Goal: Task Accomplishment & Management: Complete application form

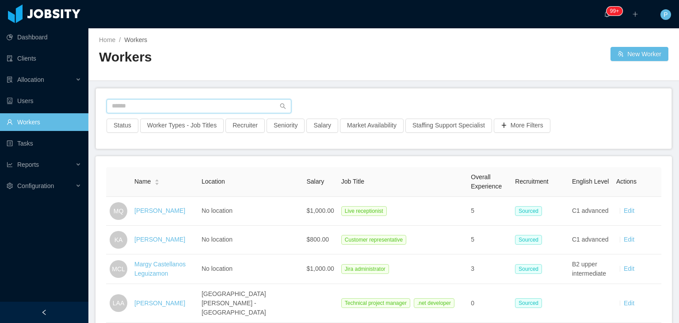
click at [173, 106] on input "text" at bounding box center [199, 106] width 185 height 14
paste input "**********"
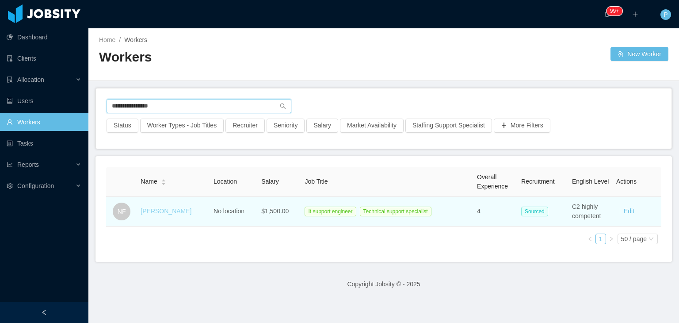
type input "**********"
click at [178, 209] on link "Nelson Figueroa" at bounding box center [166, 210] width 51 height 7
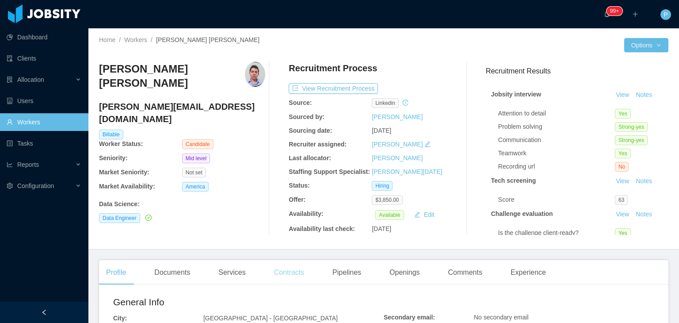
click at [281, 274] on div "Contracts" at bounding box center [289, 272] width 44 height 25
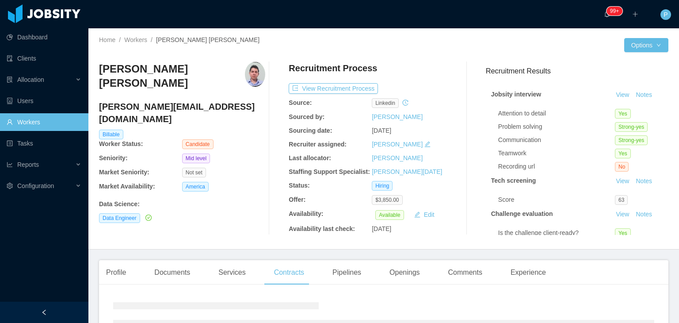
click at [244, 214] on div "Daniel Rodrigues de Sousa daniel.rodrigues10@hotmail.com Billable Worker Status…" at bounding box center [182, 148] width 166 height 173
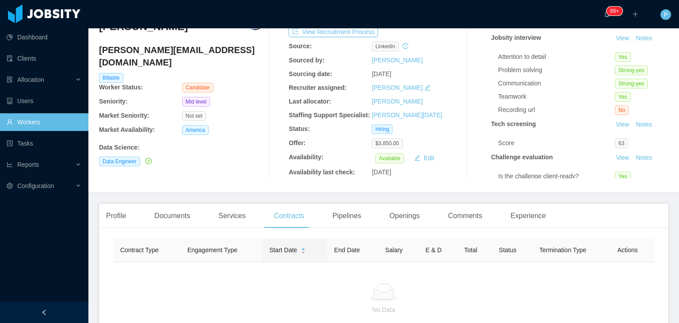
scroll to position [71, 0]
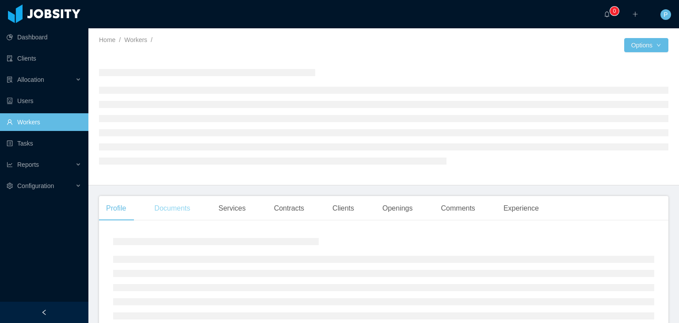
click at [172, 202] on div "Documents" at bounding box center [172, 208] width 50 height 25
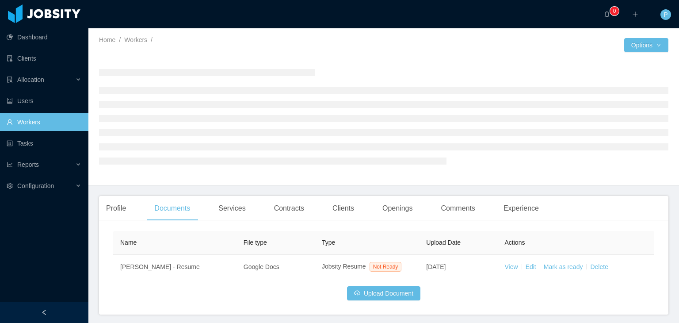
click at [200, 191] on main "Home / Workers / / Options Profile Documents Services Contracts Clients Opening…" at bounding box center [383, 175] width 591 height 294
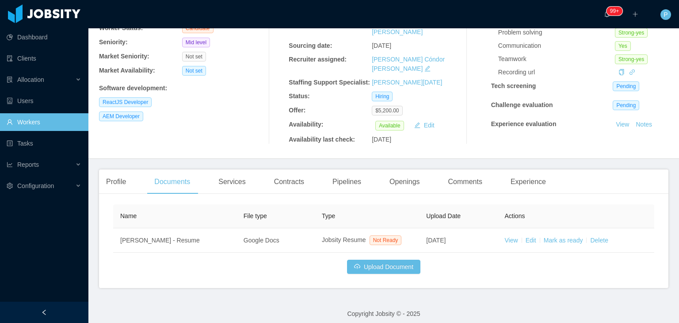
scroll to position [96, 0]
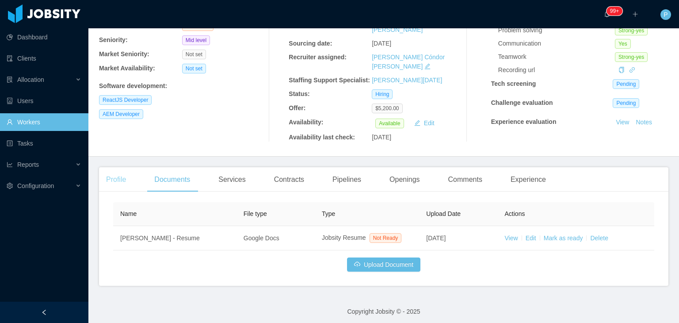
click at [118, 179] on div "Profile" at bounding box center [116, 179] width 34 height 25
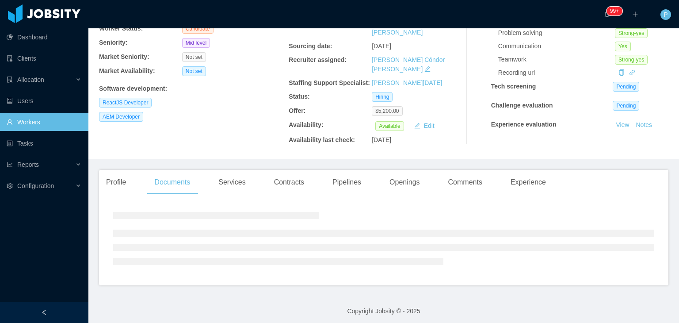
scroll to position [96, 0]
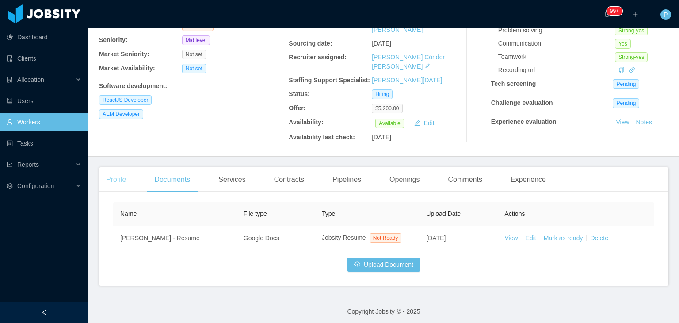
click at [118, 170] on div "Profile" at bounding box center [116, 179] width 34 height 25
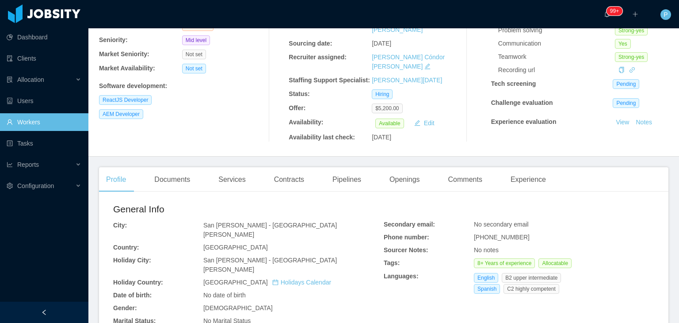
click at [184, 117] on div "AEM Developer" at bounding box center [182, 114] width 166 height 10
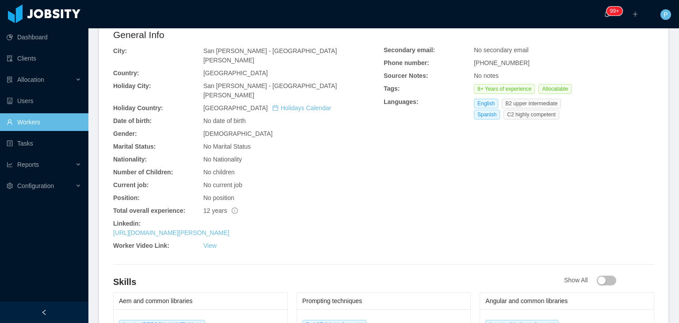
scroll to position [273, 0]
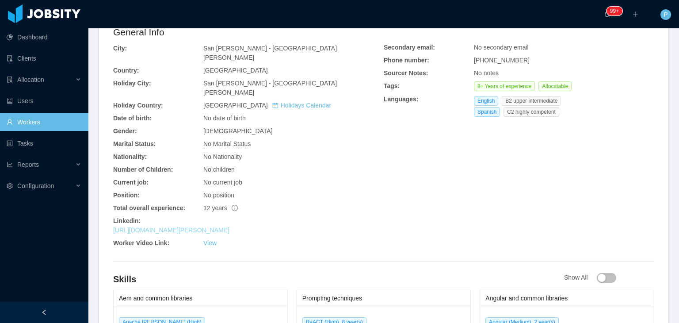
click at [176, 226] on link "https://www.linkedin.com/in/denis-hurtado-486b2260" at bounding box center [171, 229] width 116 height 7
click at [316, 139] on div "No Marital Status" at bounding box center [293, 143] width 180 height 9
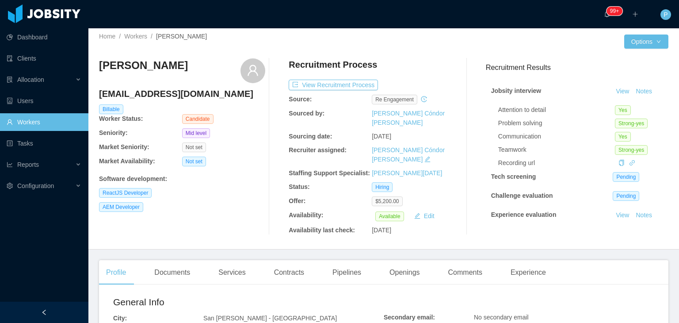
scroll to position [0, 0]
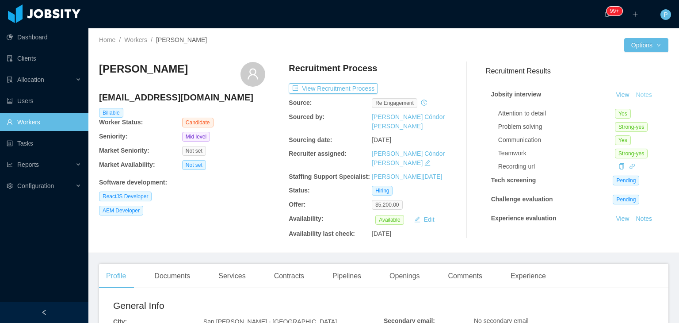
click at [632, 90] on button "Notes" at bounding box center [643, 95] width 23 height 11
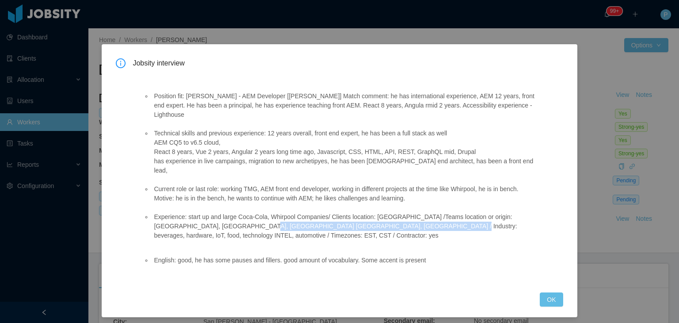
drag, startPoint x: 200, startPoint y: 207, endPoint x: 367, endPoint y: 208, distance: 167.5
click at [367, 212] on li "Experience: start up and large Coca-Cola, Whirpool Companies/ Clients location:…" at bounding box center [343, 226] width 382 height 28
copy li "beverages, hardware, IoT, food, technology INTEL, automotive"
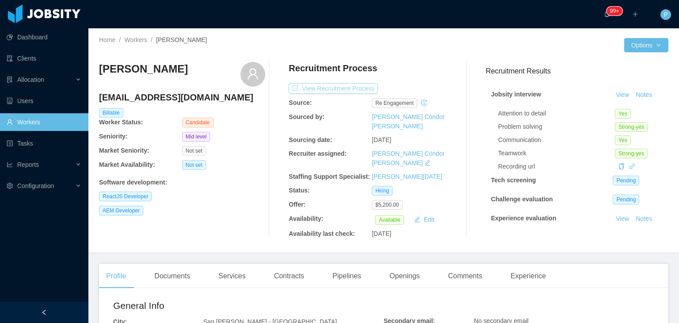
click at [366, 85] on button "View Recruitment Process" at bounding box center [333, 88] width 89 height 11
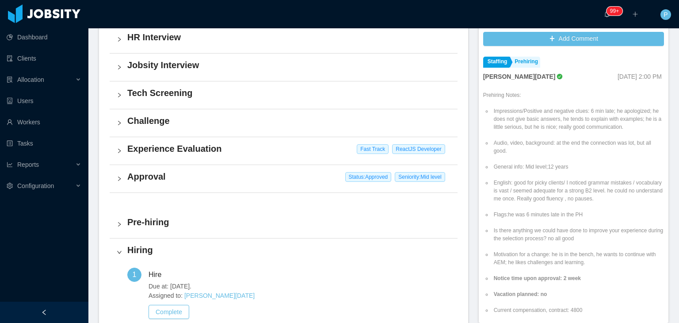
scroll to position [270, 0]
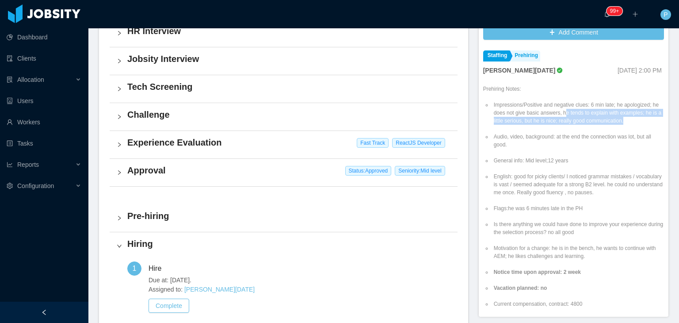
drag, startPoint x: 566, startPoint y: 112, endPoint x: 636, endPoint y: 122, distance: 70.6
click at [636, 122] on li "Impressions/Positive and negative clues: 6 min late; he apologized; he does not…" at bounding box center [578, 113] width 172 height 24
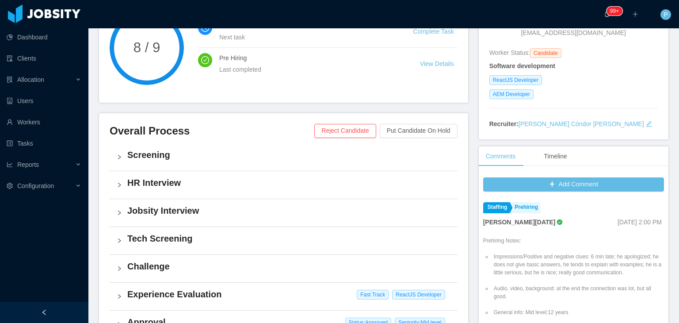
scroll to position [0, 0]
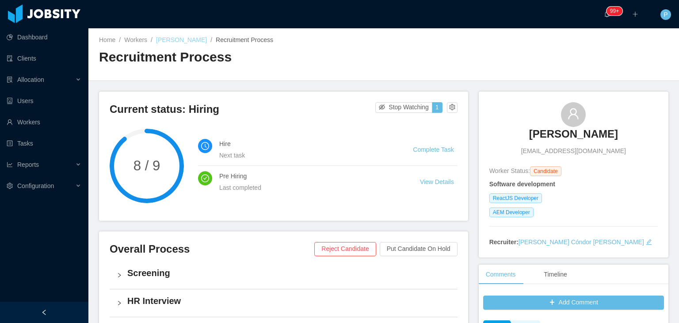
click at [186, 39] on link "Denis Hurtado" at bounding box center [181, 39] width 51 height 7
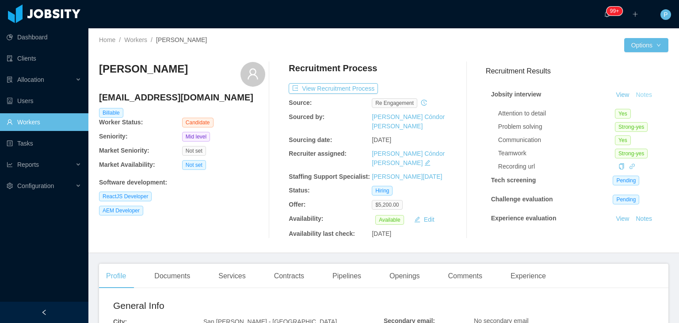
click at [640, 96] on button "Notes" at bounding box center [643, 95] width 23 height 11
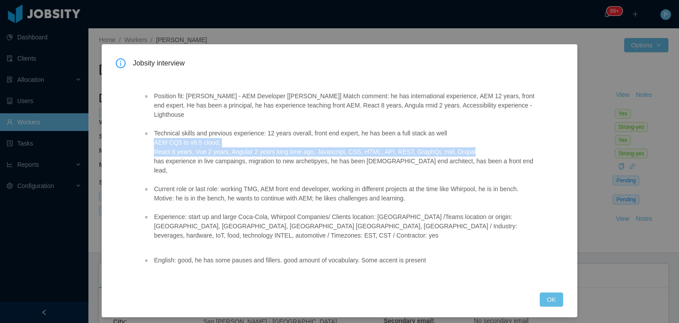
drag, startPoint x: 154, startPoint y: 134, endPoint x: 476, endPoint y: 142, distance: 321.9
click at [476, 142] on li "Technical skills and previous experience: 12 years overall, front end expert, h…" at bounding box center [343, 152] width 382 height 46
copy li "AEM CQ5 to v6.5 cloud, React 8 years, Vue 2 years, Angular 2 years long time ag…"
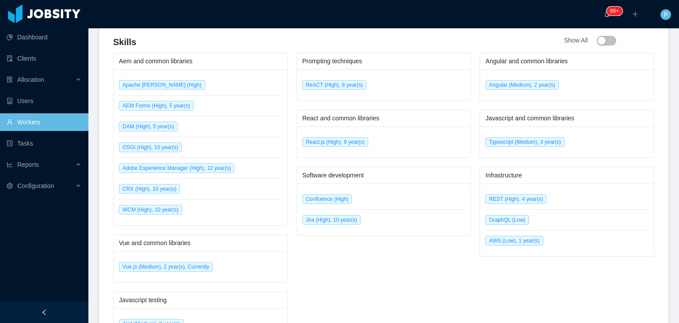
scroll to position [522, 0]
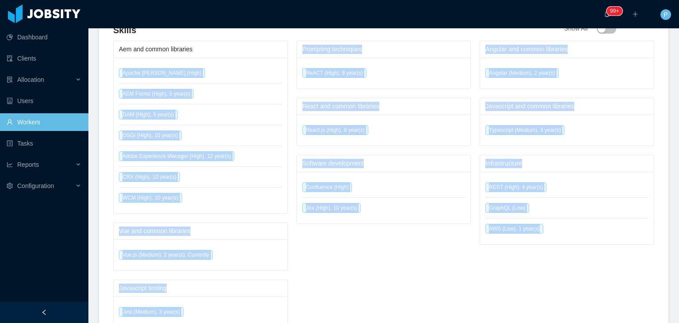
drag, startPoint x: 108, startPoint y: 45, endPoint x: 539, endPoint y: 236, distance: 471.2
click at [539, 236] on div "General Info City: San José - San José Country: Costa Rica Holiday City: San Jo…" at bounding box center [383, 128] width 569 height 710
copy div "Apache Felix (High) AEM Forms (High), 5 year(s) DAM (High), 5 year(s) OSGi (Hig…"
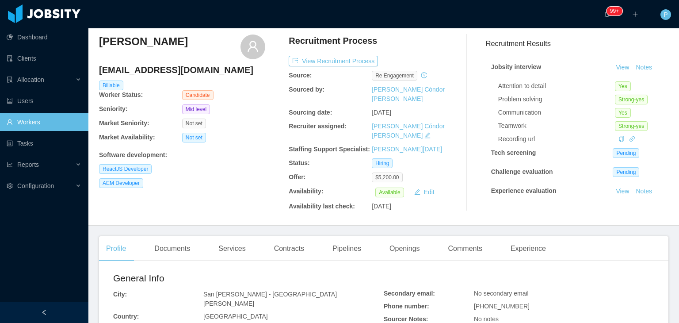
scroll to position [27, 0]
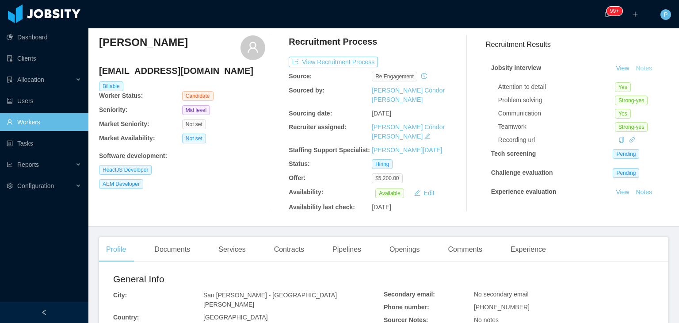
click at [634, 69] on button "Notes" at bounding box center [643, 68] width 23 height 11
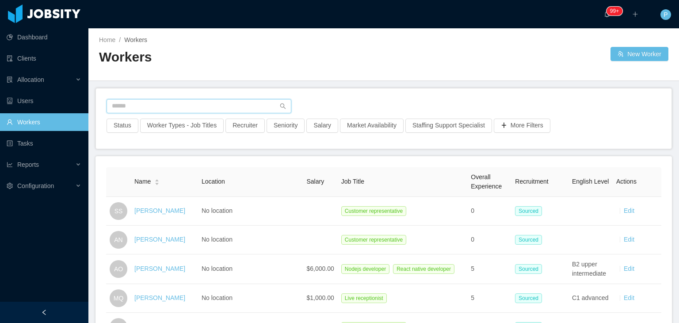
click at [203, 108] on input "text" at bounding box center [199, 106] width 185 height 14
paste input "**********"
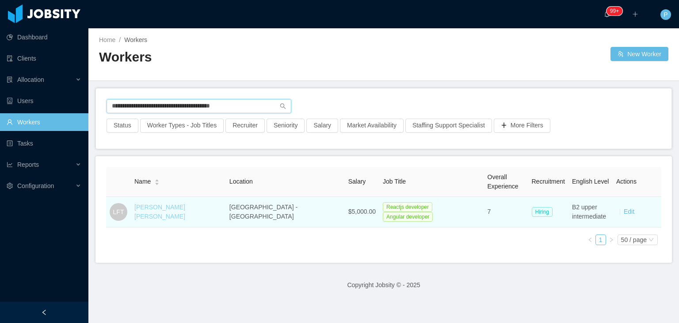
type input "**********"
click at [164, 212] on link "Lucas Fraga Trentin" at bounding box center [159, 211] width 51 height 16
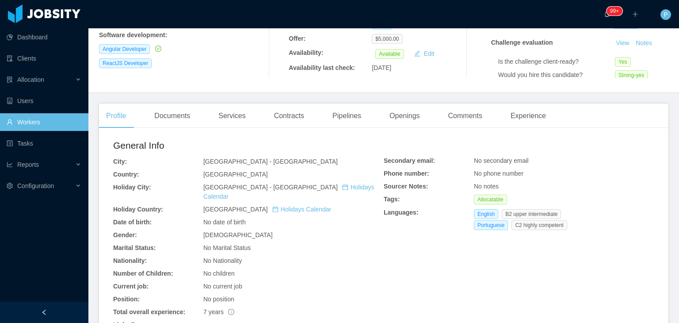
scroll to position [161, 0]
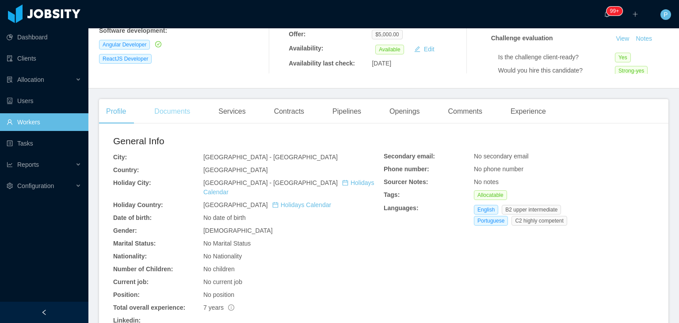
click at [178, 114] on div "Documents" at bounding box center [172, 111] width 50 height 25
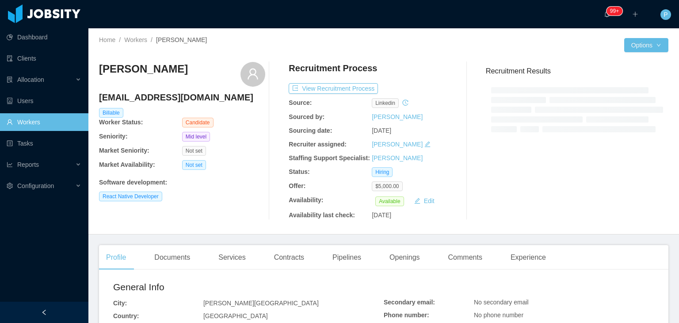
click at [262, 204] on div "[PERSON_NAME] [EMAIL_ADDRESS][DOMAIN_NAME] Billable Worker Status: Candidate Se…" at bounding box center [182, 141] width 166 height 158
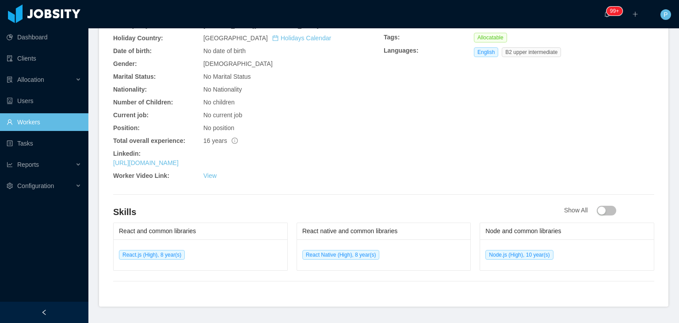
scroll to position [342, 0]
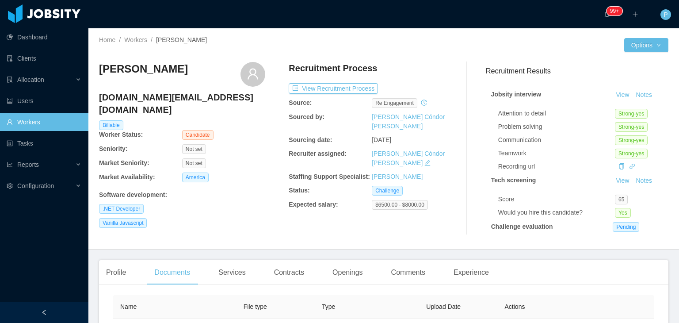
click at [437, 45] on div at bounding box center [504, 45] width 240 height 14
click at [201, 252] on main "Home / Workers / [PERSON_NAME] / Options [PERSON_NAME] [DOMAIN_NAME][EMAIL_ADDR…" at bounding box center [383, 175] width 591 height 294
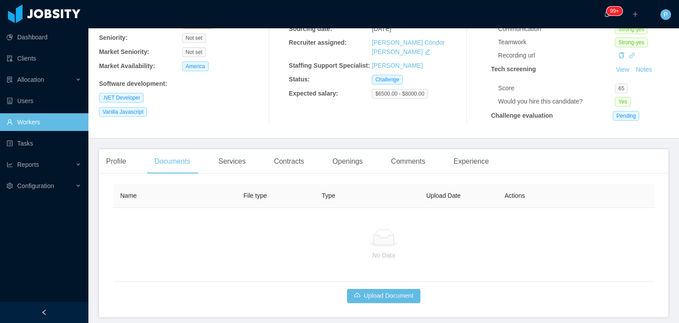
scroll to position [146, 0]
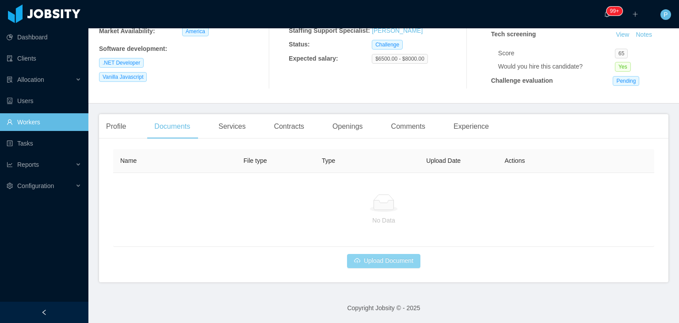
click at [374, 255] on button "Upload Document" at bounding box center [383, 261] width 73 height 14
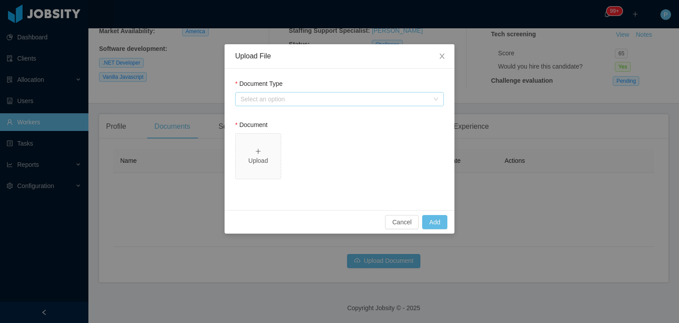
click at [355, 101] on div "Select an option" at bounding box center [334, 99] width 188 height 9
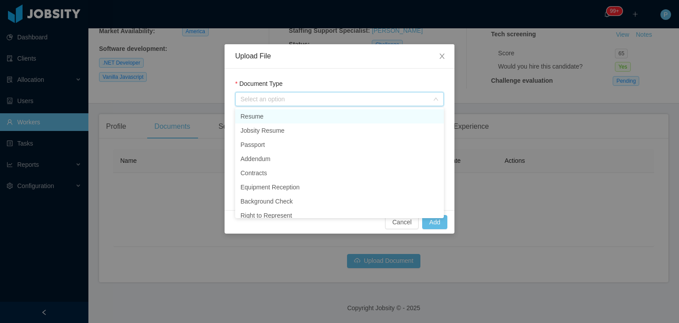
click at [266, 114] on li "Resume" at bounding box center [339, 116] width 209 height 14
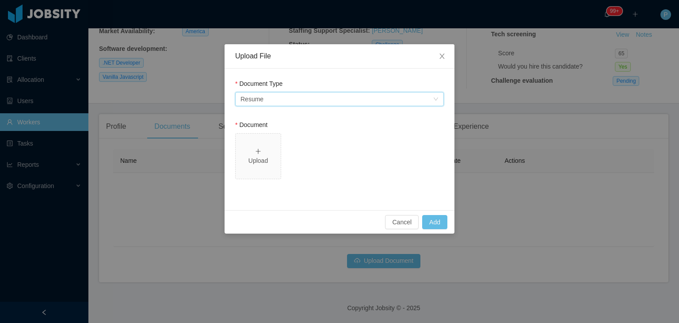
click at [288, 97] on div "Select an option Resume" at bounding box center [336, 98] width 192 height 13
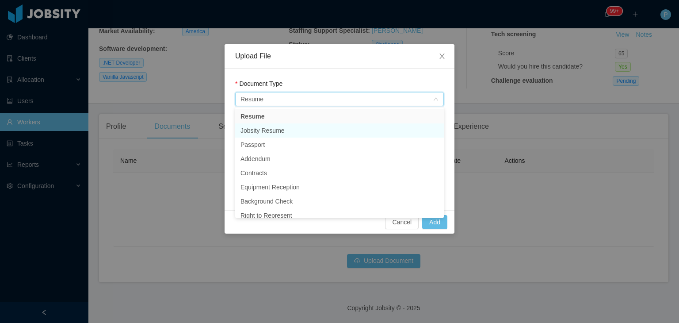
click at [283, 134] on li "Jobsity Resume" at bounding box center [339, 130] width 209 height 14
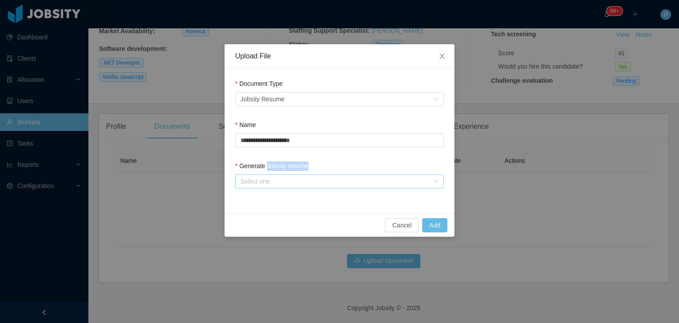
drag, startPoint x: 267, startPoint y: 169, endPoint x: 267, endPoint y: 179, distance: 10.6
click at [267, 179] on div "Generate Jobsity resume Select one" at bounding box center [339, 176] width 209 height 30
click at [267, 179] on div "Select one" at bounding box center [334, 181] width 188 height 9
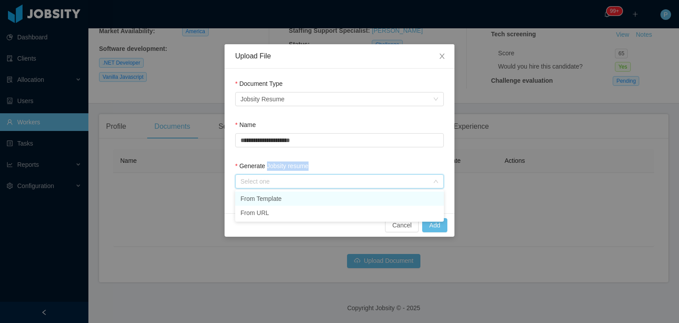
click at [268, 198] on li "From Template" at bounding box center [339, 198] width 209 height 14
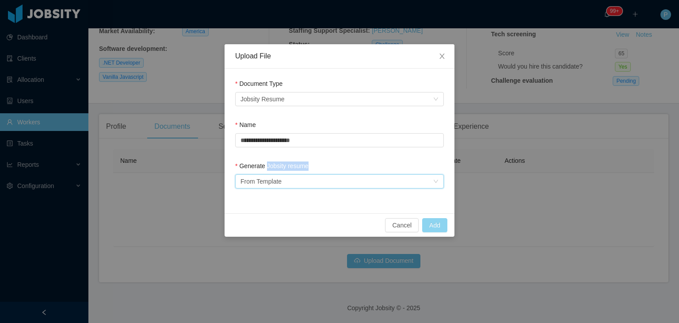
click at [442, 221] on button "Add" at bounding box center [434, 225] width 25 height 14
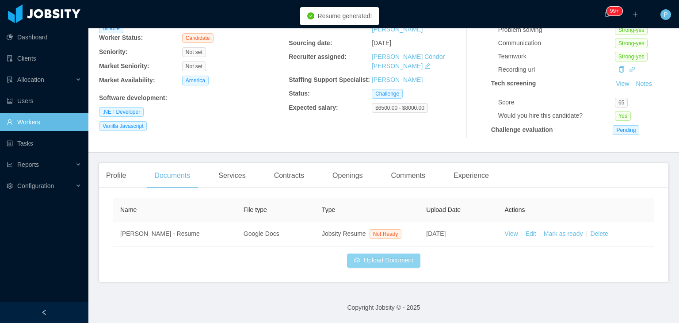
scroll to position [96, 0]
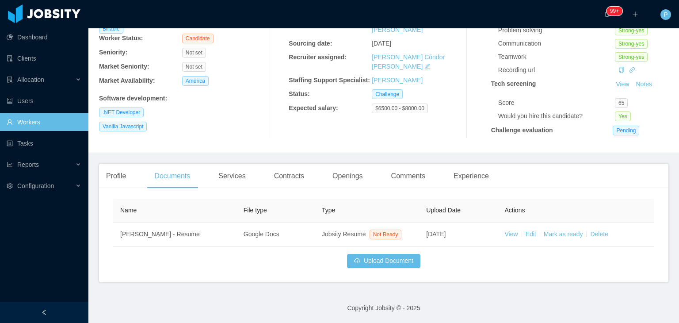
click at [426, 137] on div "Recruitment Process View Recruitment Process Source: re engagement Sourced by: …" at bounding box center [372, 52] width 166 height 173
